Goal: Transaction & Acquisition: Download file/media

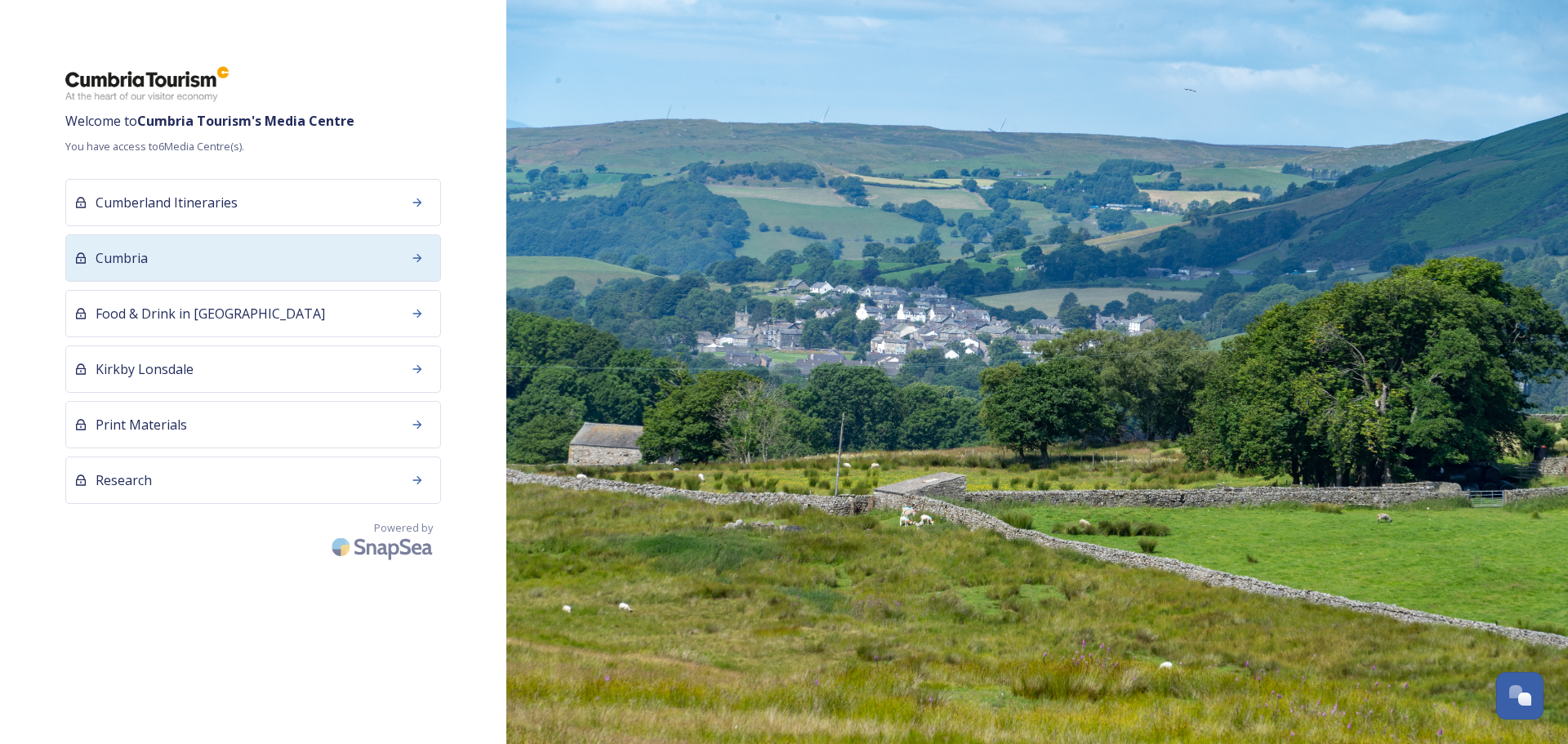
click at [159, 259] on div "Cumbria" at bounding box center [253, 258] width 375 height 47
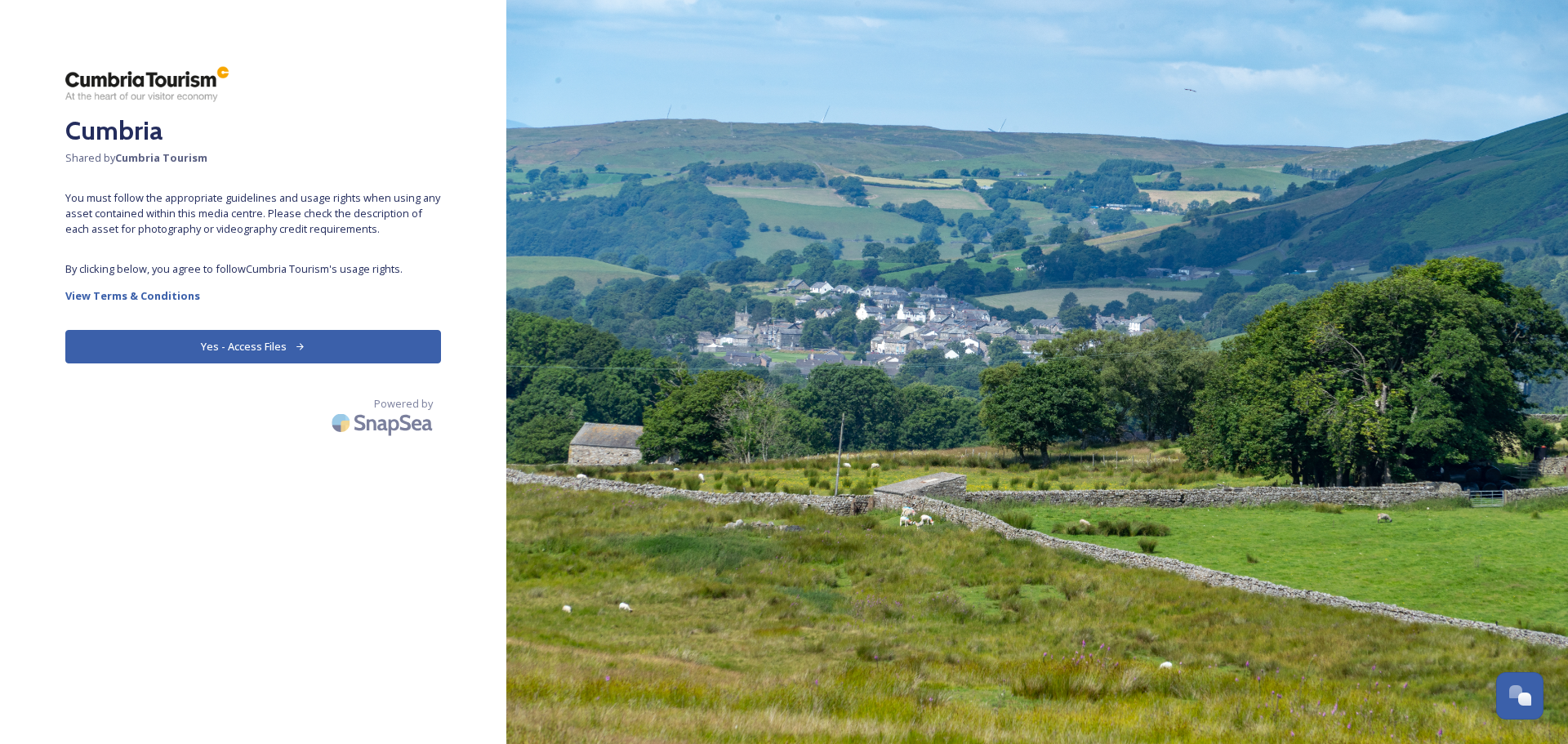
click at [266, 343] on button "Yes - Access Files" at bounding box center [253, 347] width 375 height 34
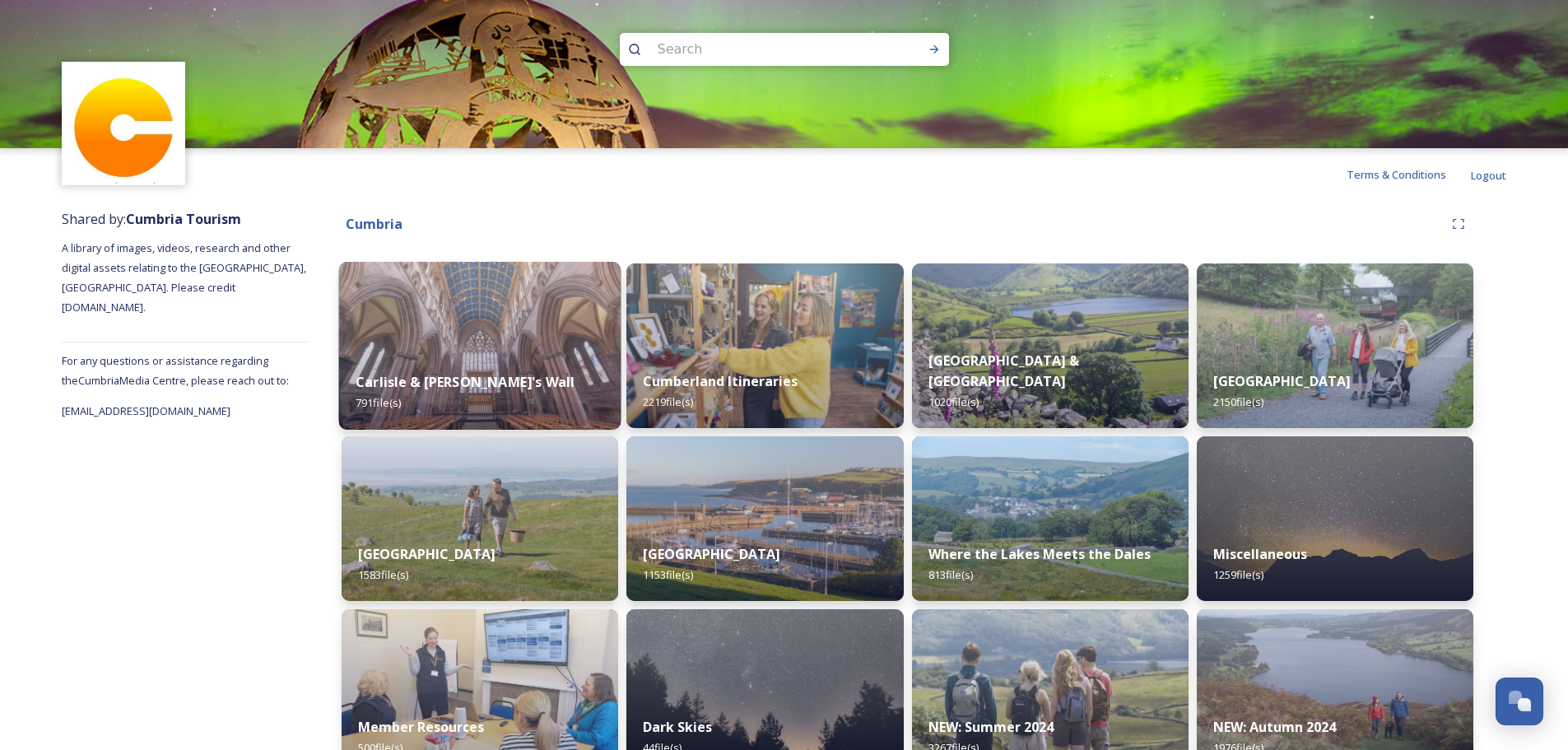
click at [507, 330] on img at bounding box center [480, 346] width 283 height 168
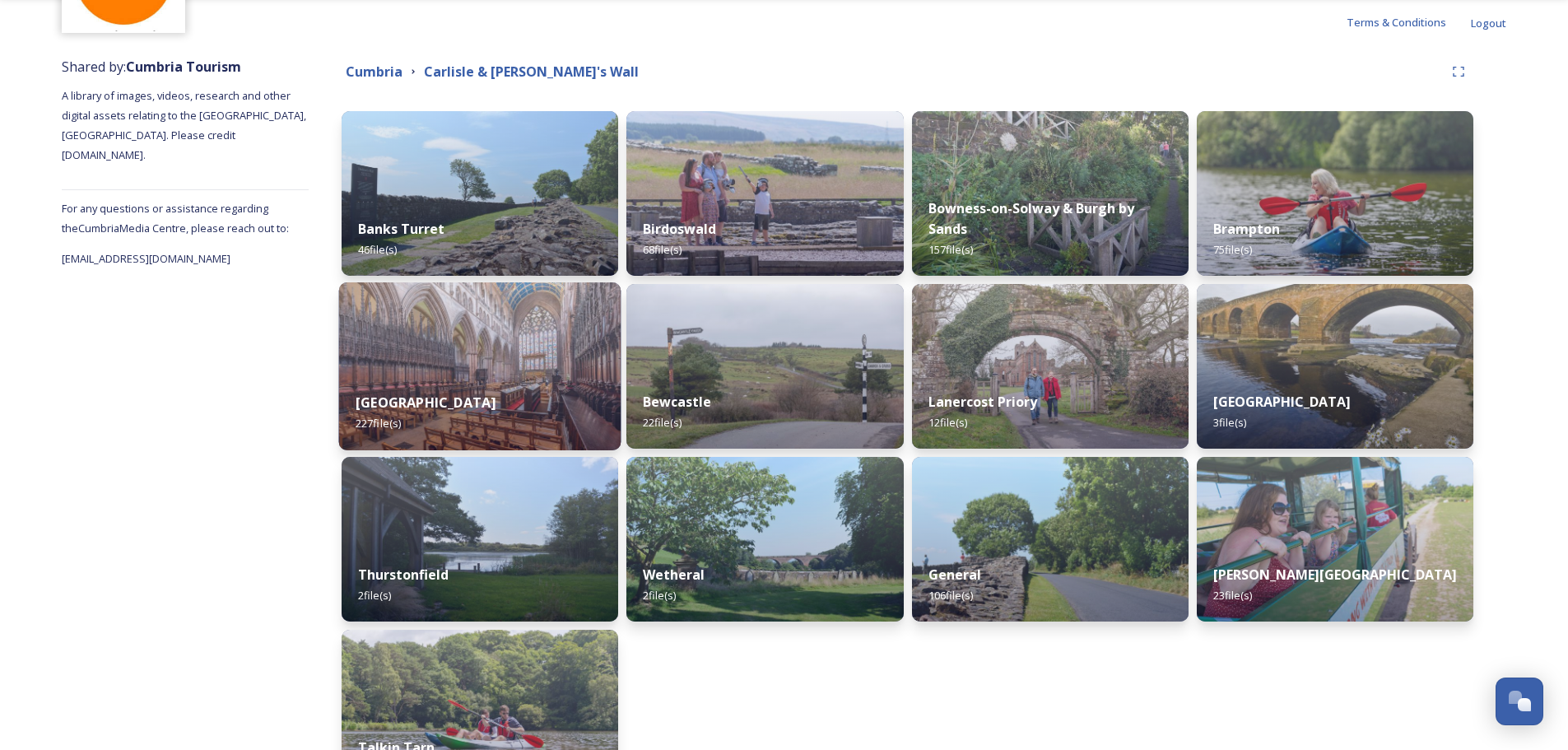
scroll to position [27, 0]
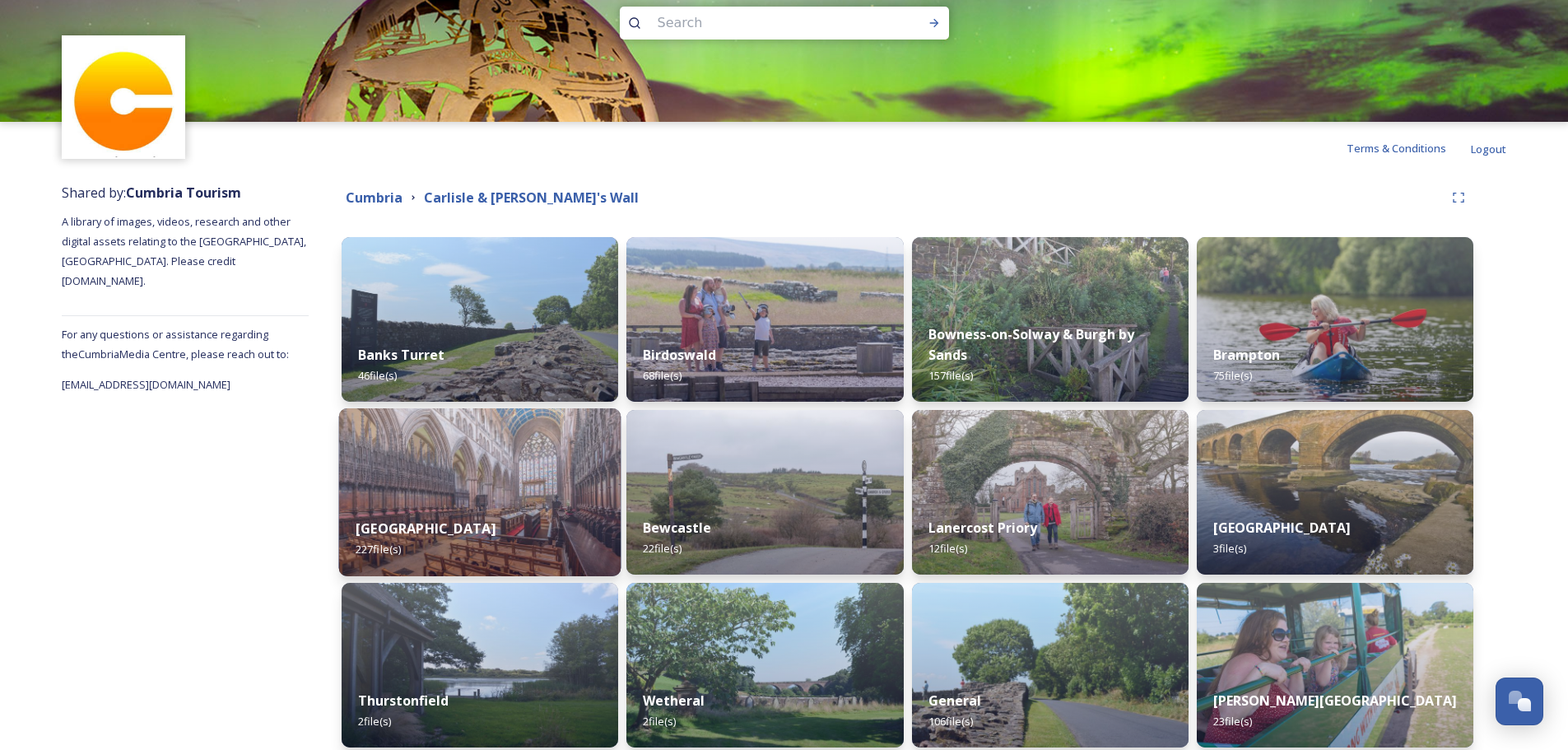
click at [477, 477] on img at bounding box center [480, 493] width 283 height 168
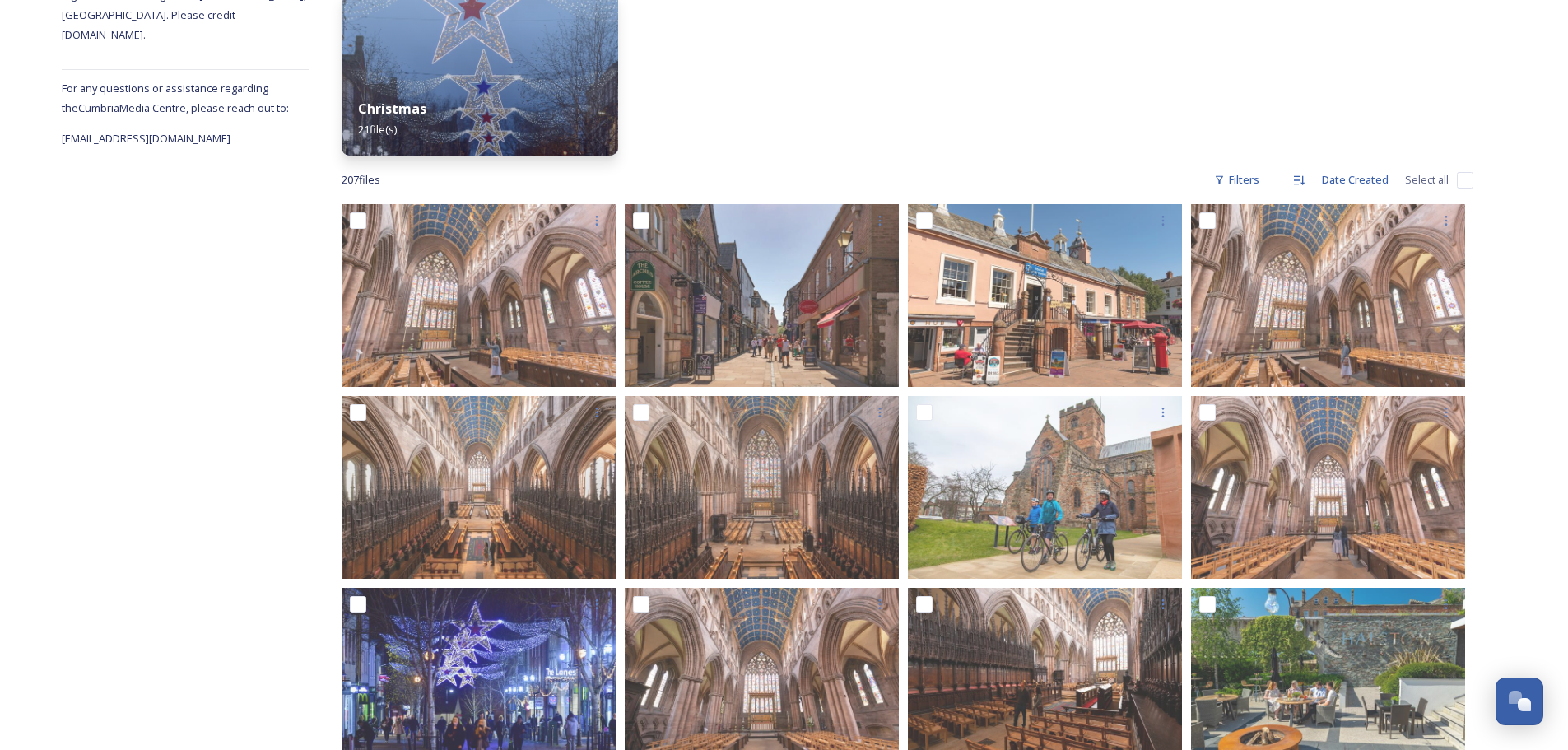
scroll to position [232, 0]
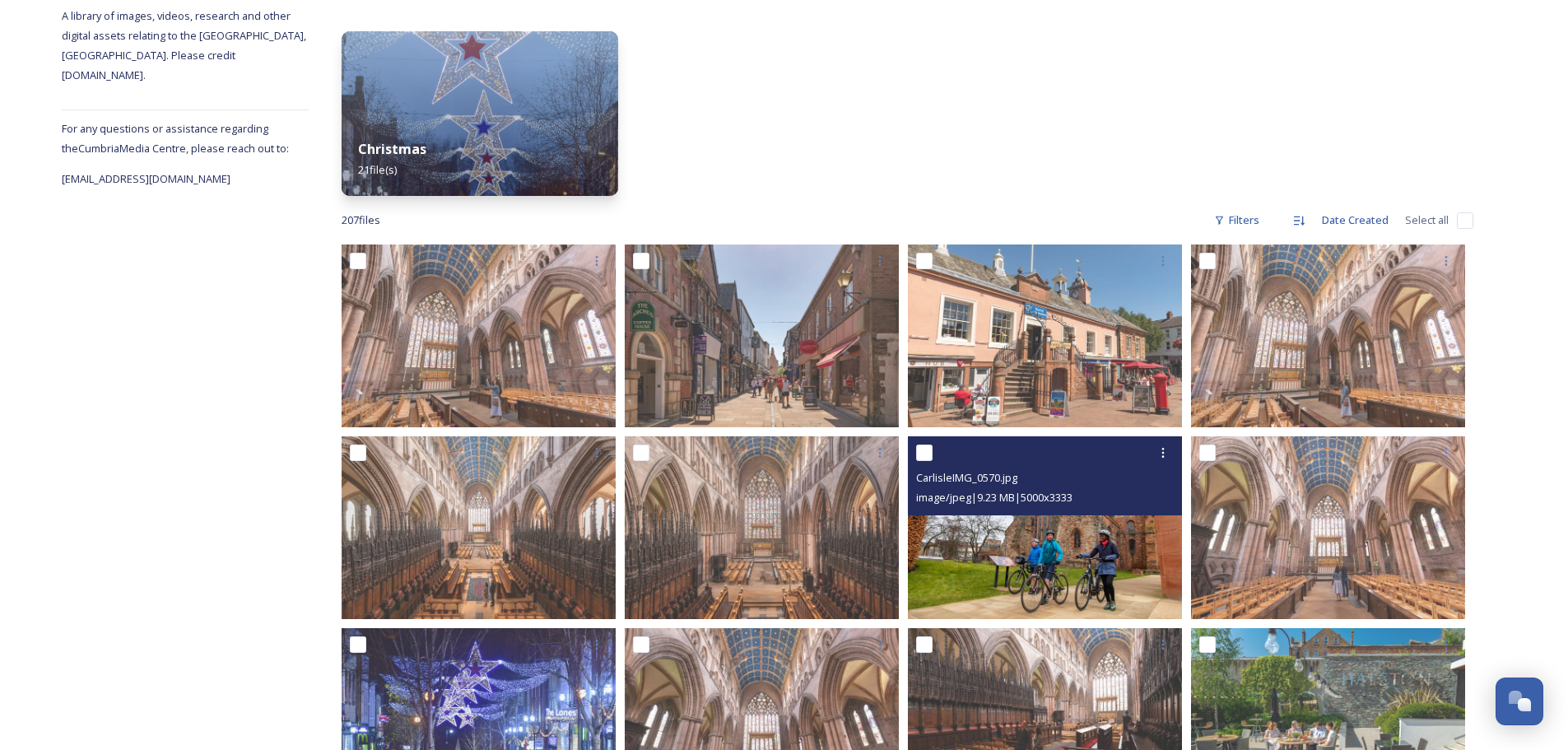
click at [1097, 526] on img at bounding box center [1045, 528] width 274 height 183
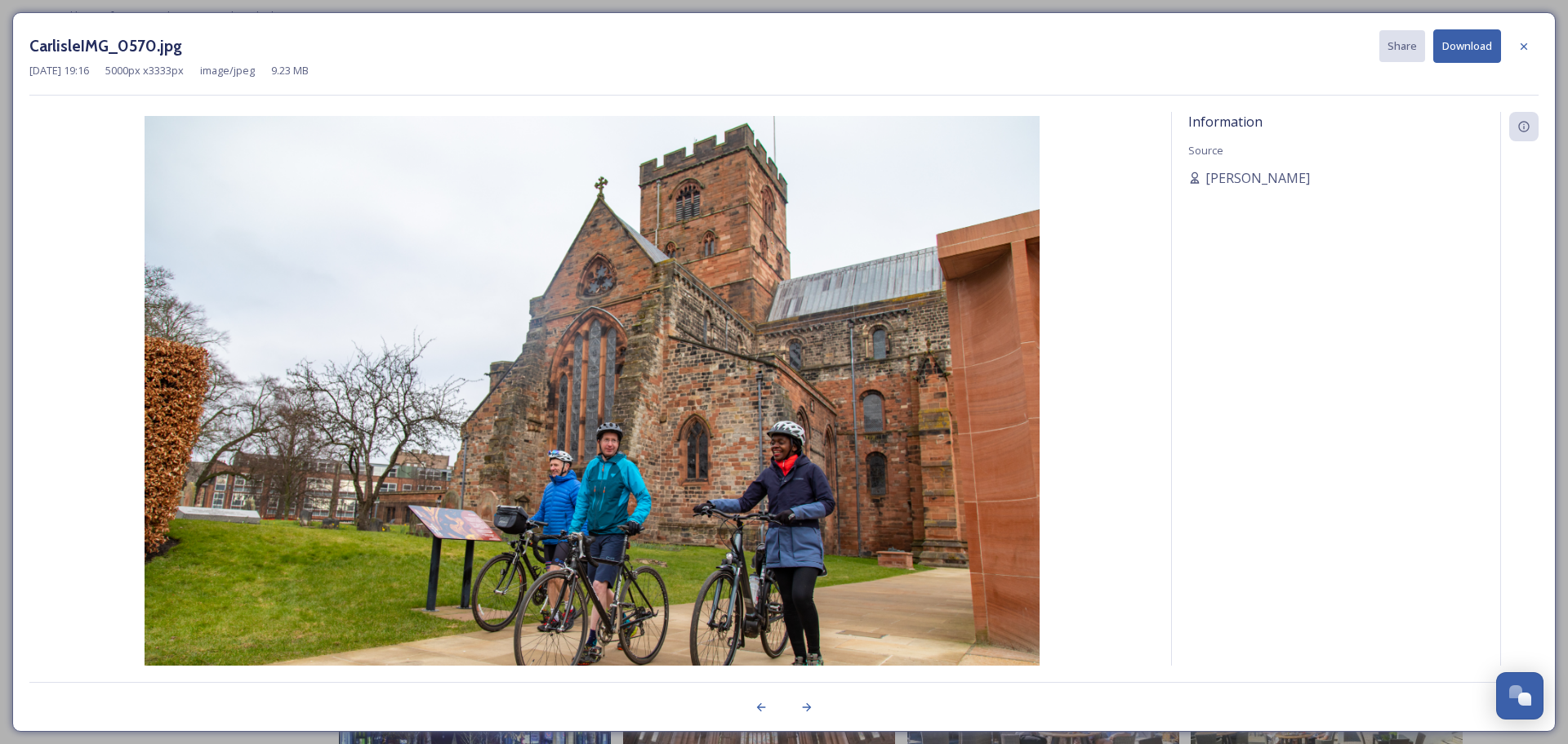
click at [1471, 47] on button "Download" at bounding box center [1466, 45] width 68 height 34
click at [1516, 48] on div at bounding box center [1524, 46] width 29 height 29
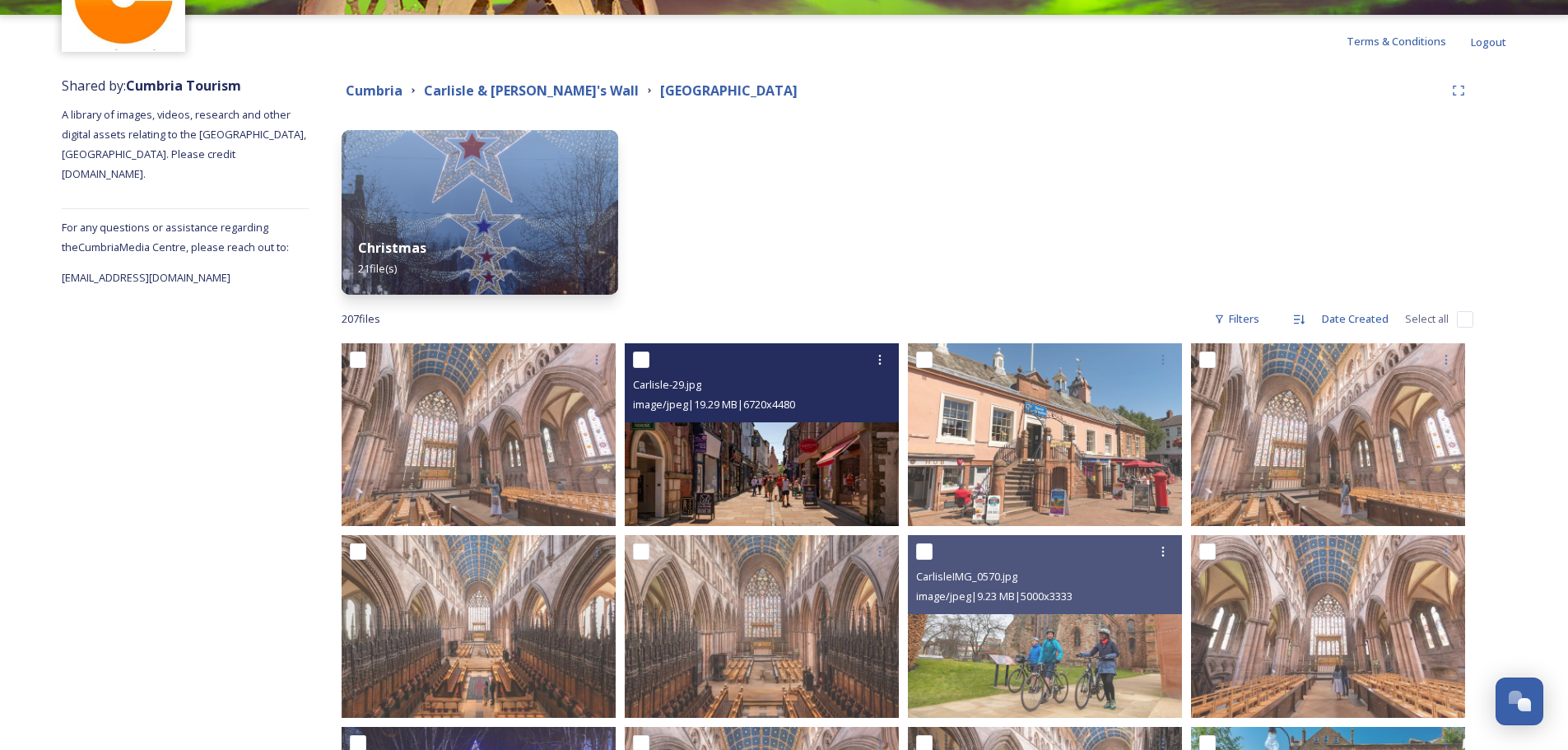
scroll to position [0, 0]
